Goal: Task Accomplishment & Management: Manage account settings

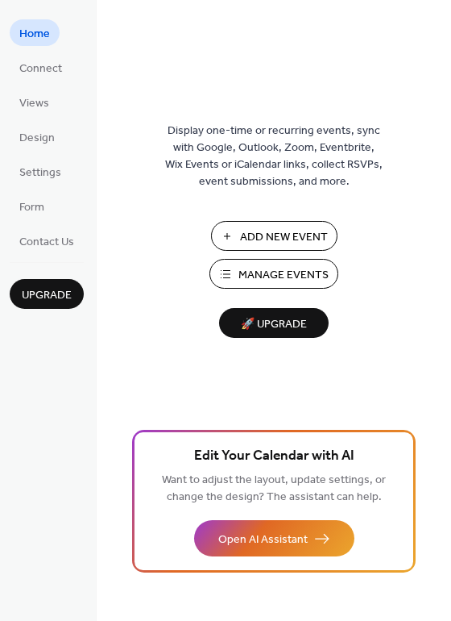
click at [269, 276] on span "Manage Events" at bounding box center [284, 275] width 90 height 17
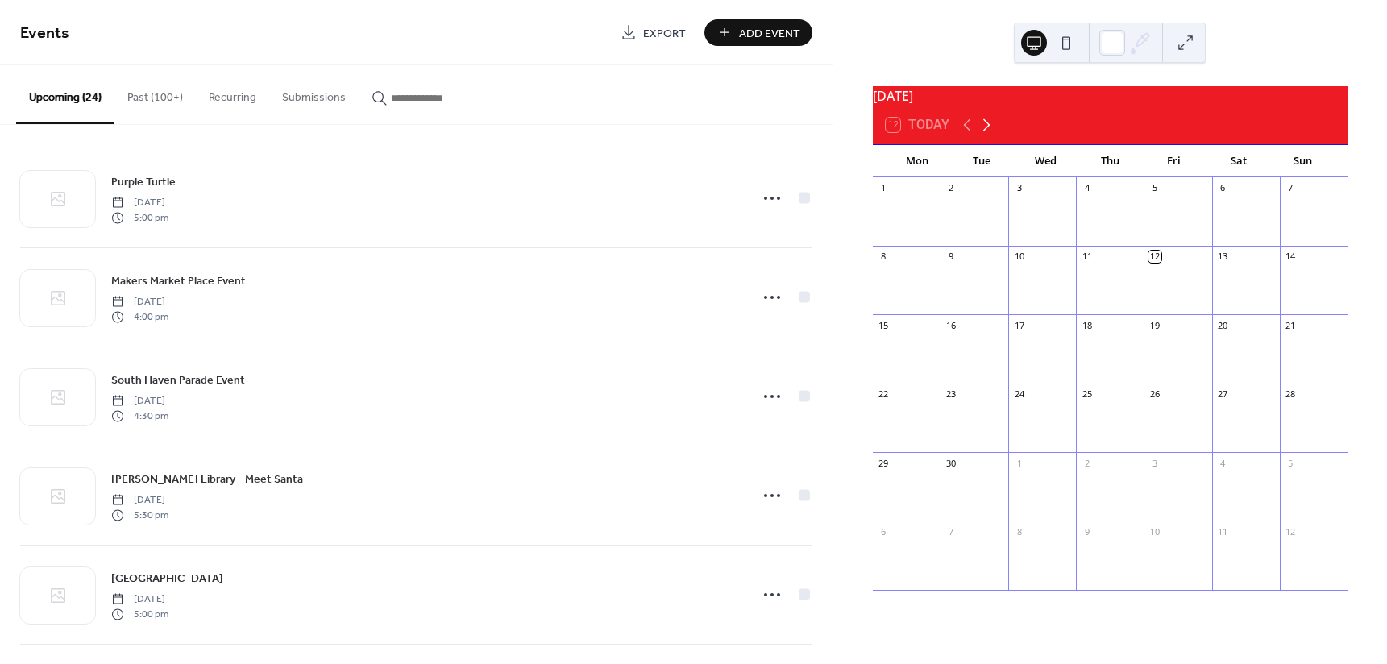
click at [989, 135] on icon at bounding box center [986, 124] width 19 height 19
click at [987, 131] on icon at bounding box center [986, 125] width 7 height 12
click at [988, 133] on icon at bounding box center [986, 124] width 19 height 19
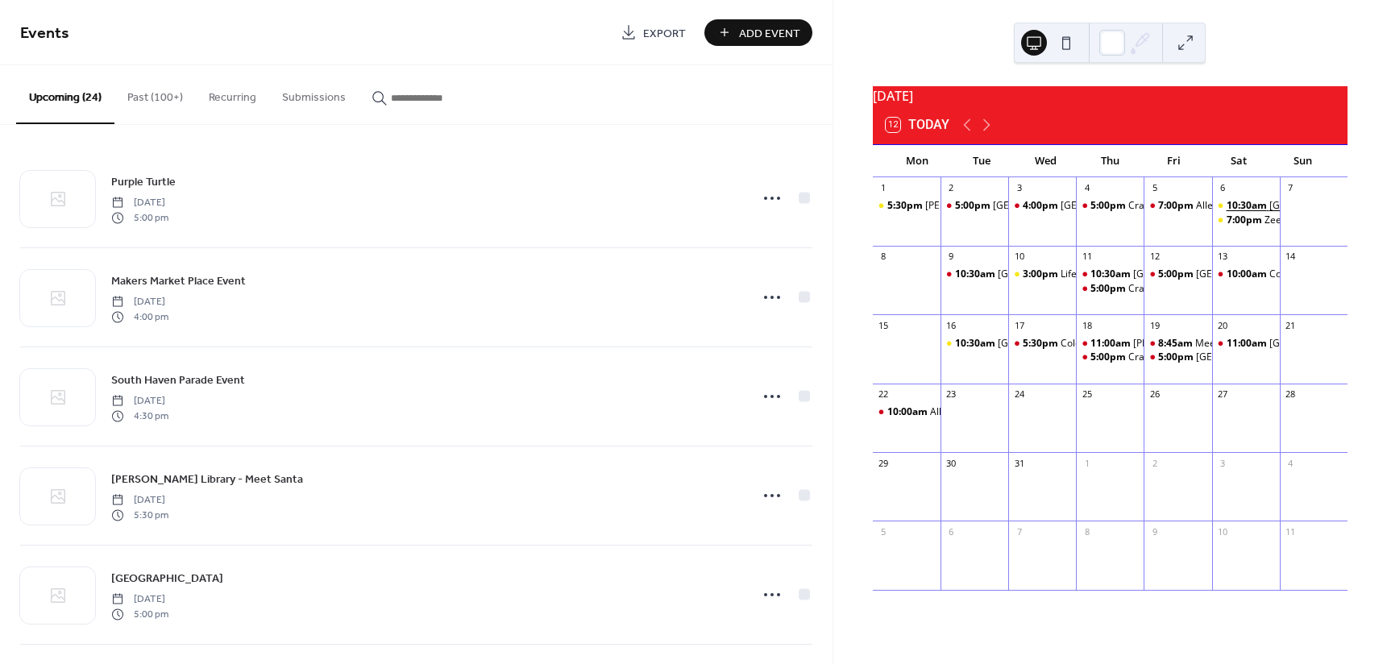
click at [1241, 213] on span "10:30am" at bounding box center [1248, 206] width 43 height 14
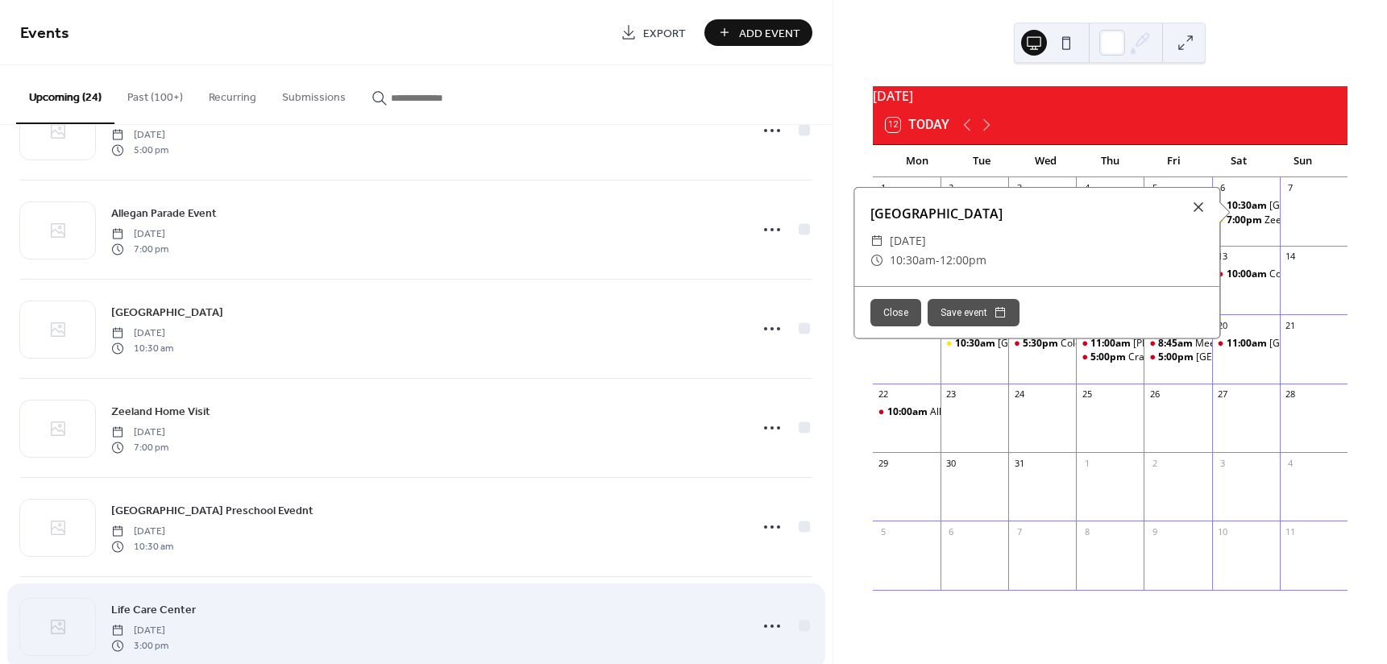
scroll to position [645, 0]
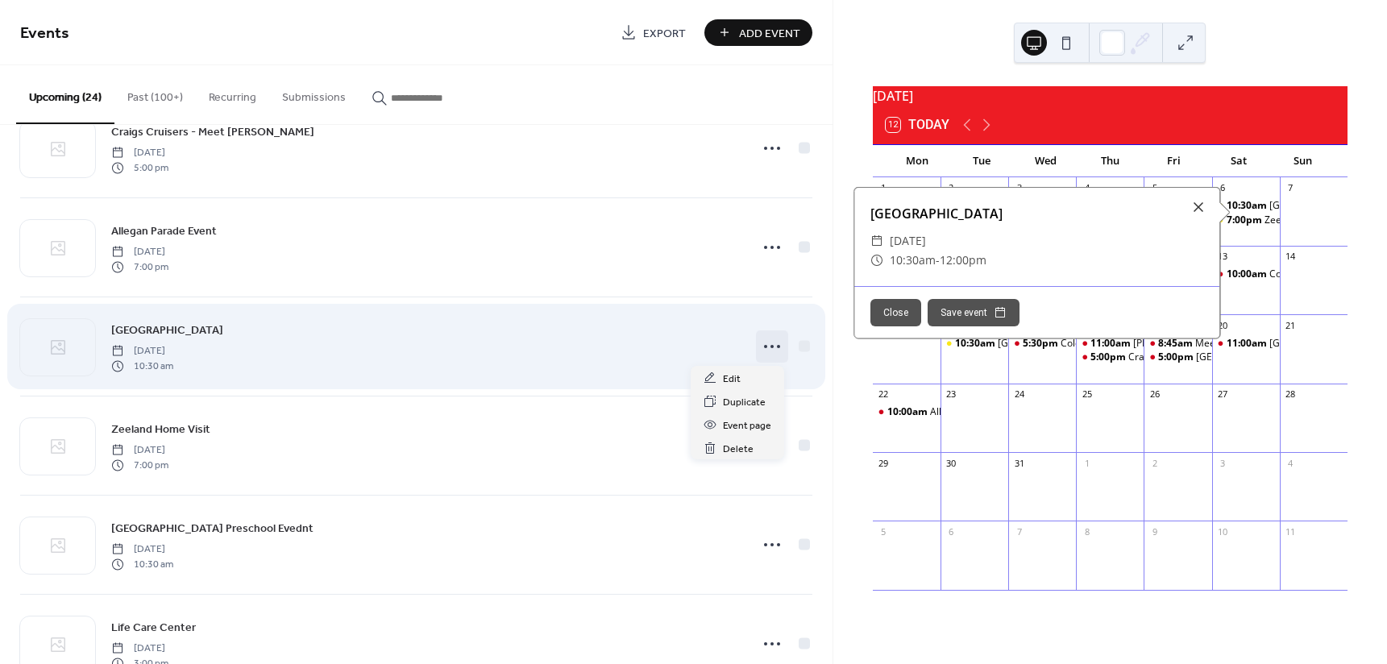
click at [768, 343] on icon at bounding box center [772, 347] width 26 height 26
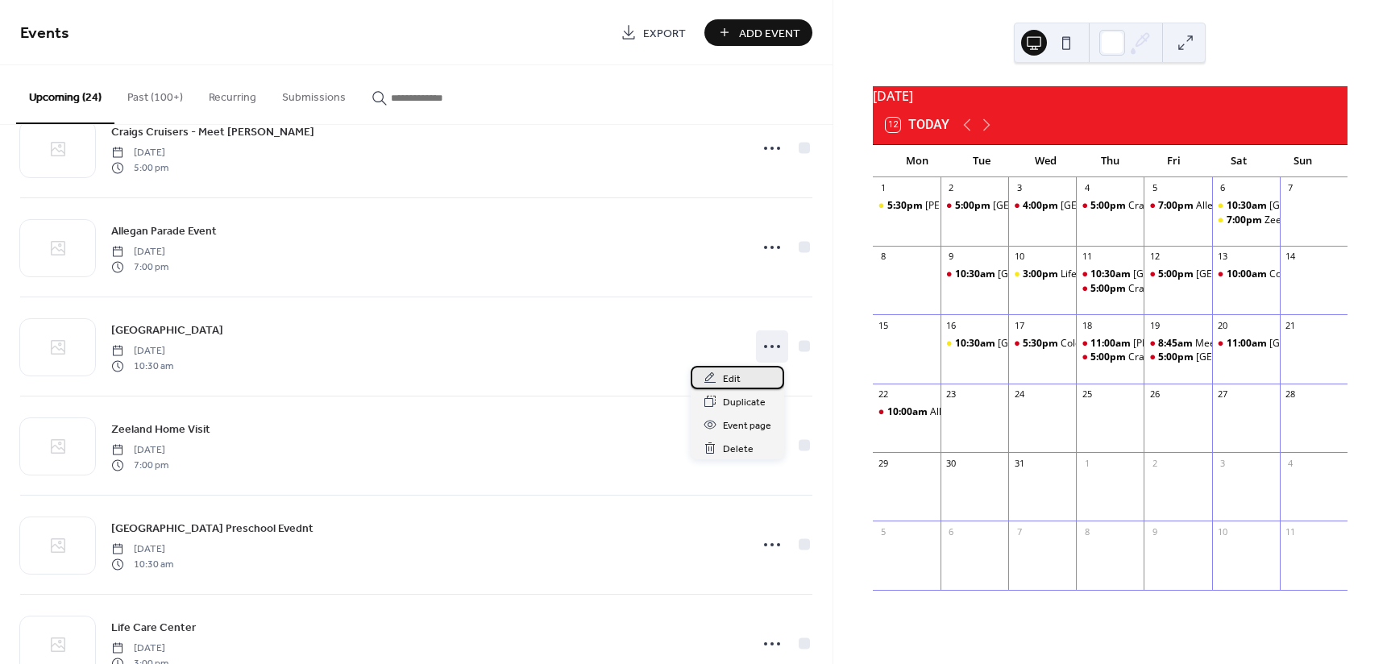
click at [734, 376] on span "Edit" at bounding box center [732, 379] width 18 height 17
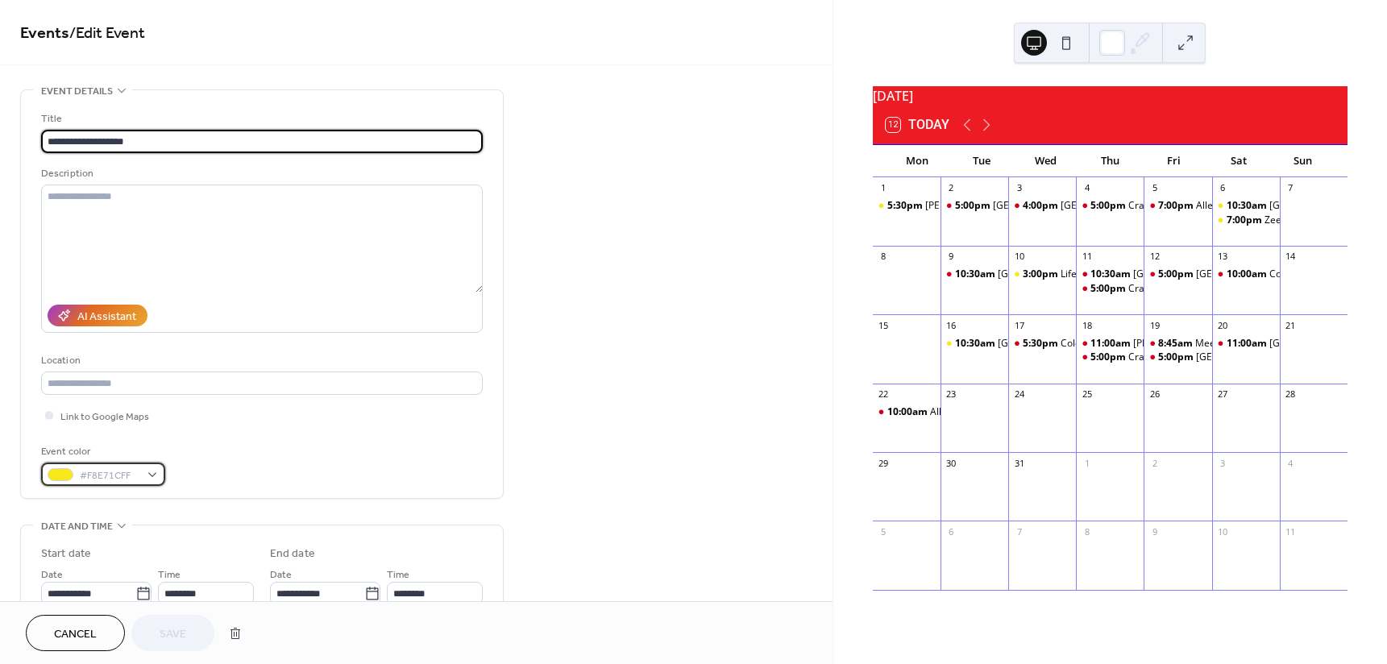
click at [156, 473] on div "#F8E71CFF" at bounding box center [103, 474] width 124 height 23
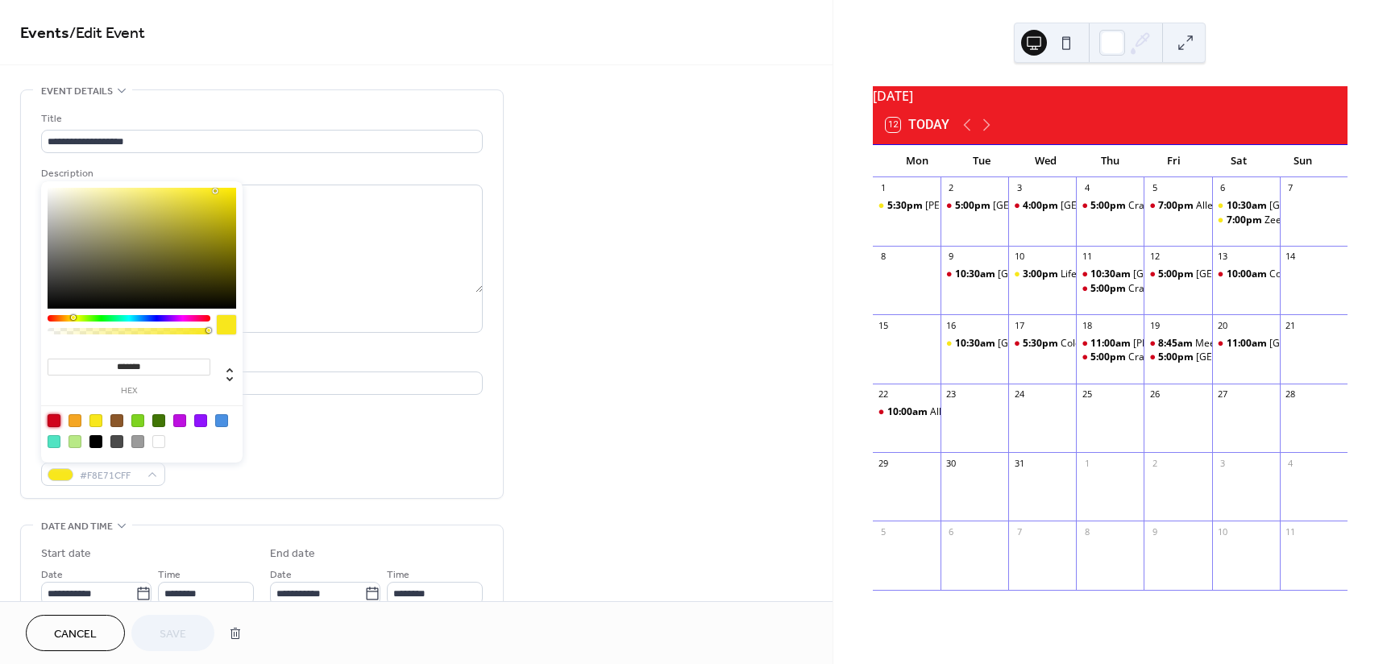
click at [56, 419] on div at bounding box center [54, 420] width 13 height 13
type input "*******"
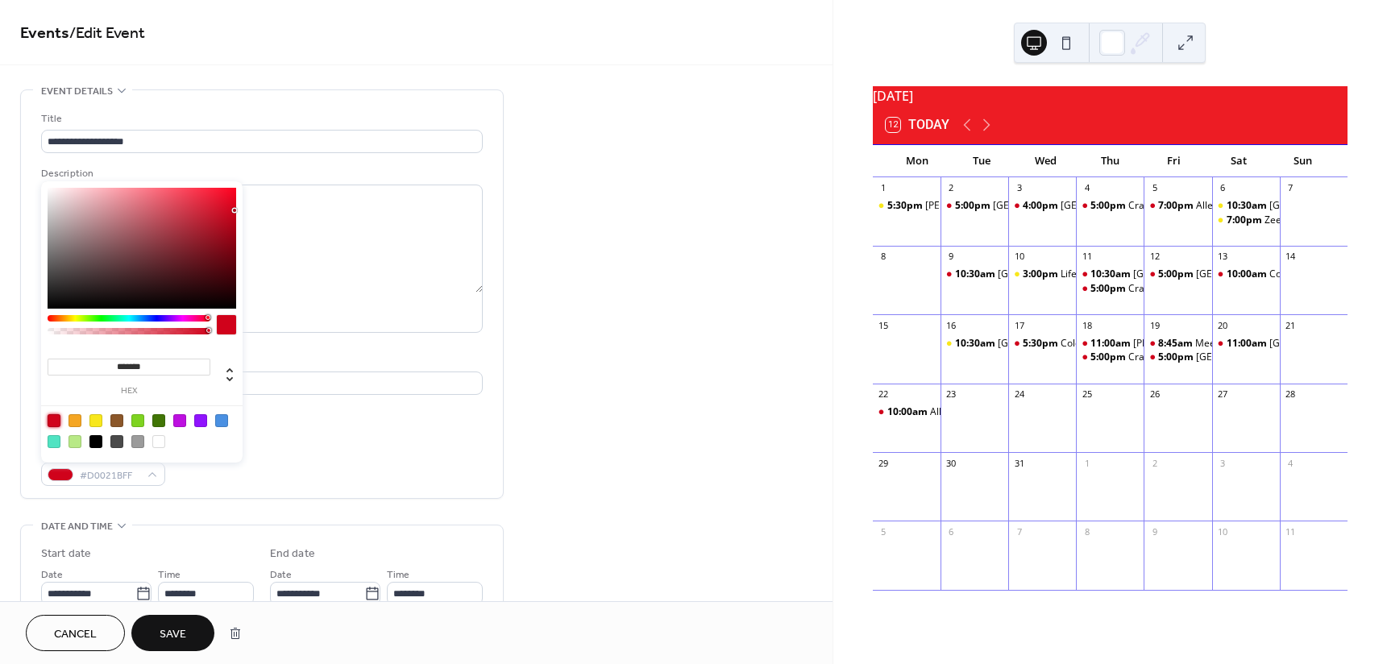
click at [177, 634] on span "Save" at bounding box center [173, 634] width 27 height 17
